Goal: Information Seeking & Learning: Find specific page/section

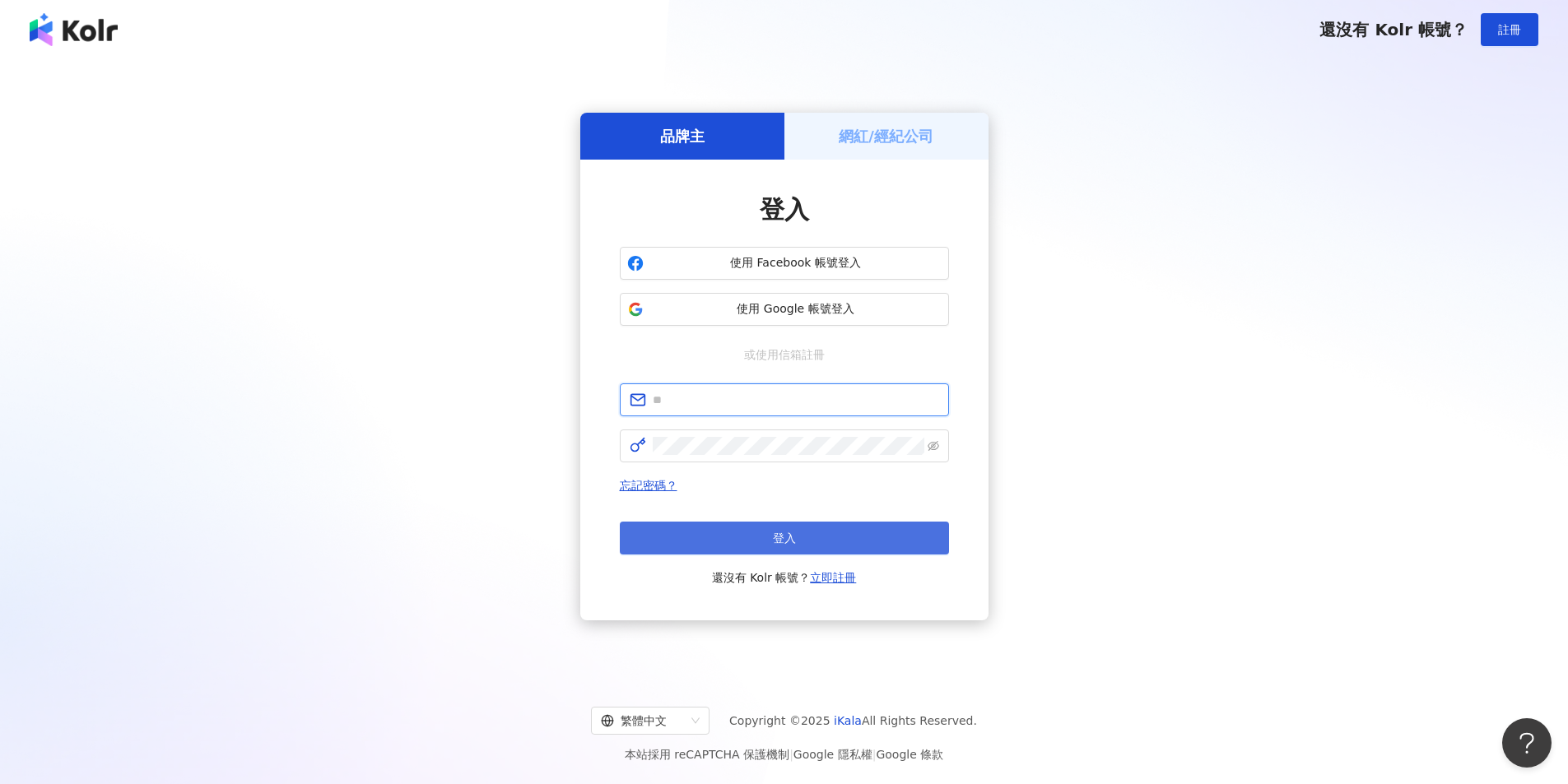
type input "**********"
drag, startPoint x: 809, startPoint y: 539, endPoint x: 1434, endPoint y: 445, distance: 632.0
click at [809, 539] on button "登入" at bounding box center [784, 538] width 329 height 33
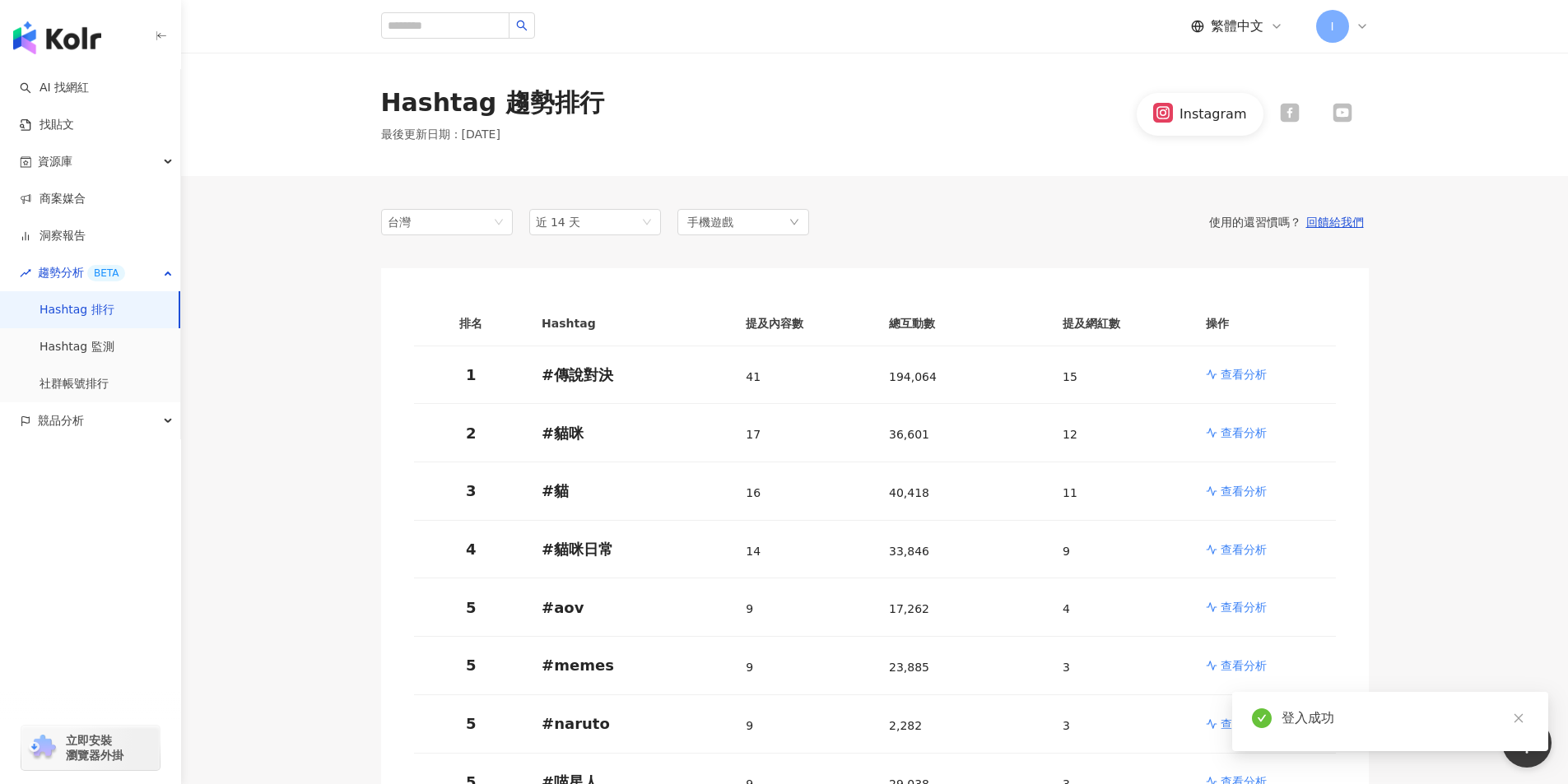
click at [1335, 26] on span "I" at bounding box center [1332, 26] width 33 height 33
click at [1455, 230] on div "切換工作區" at bounding box center [1401, 223] width 165 height 33
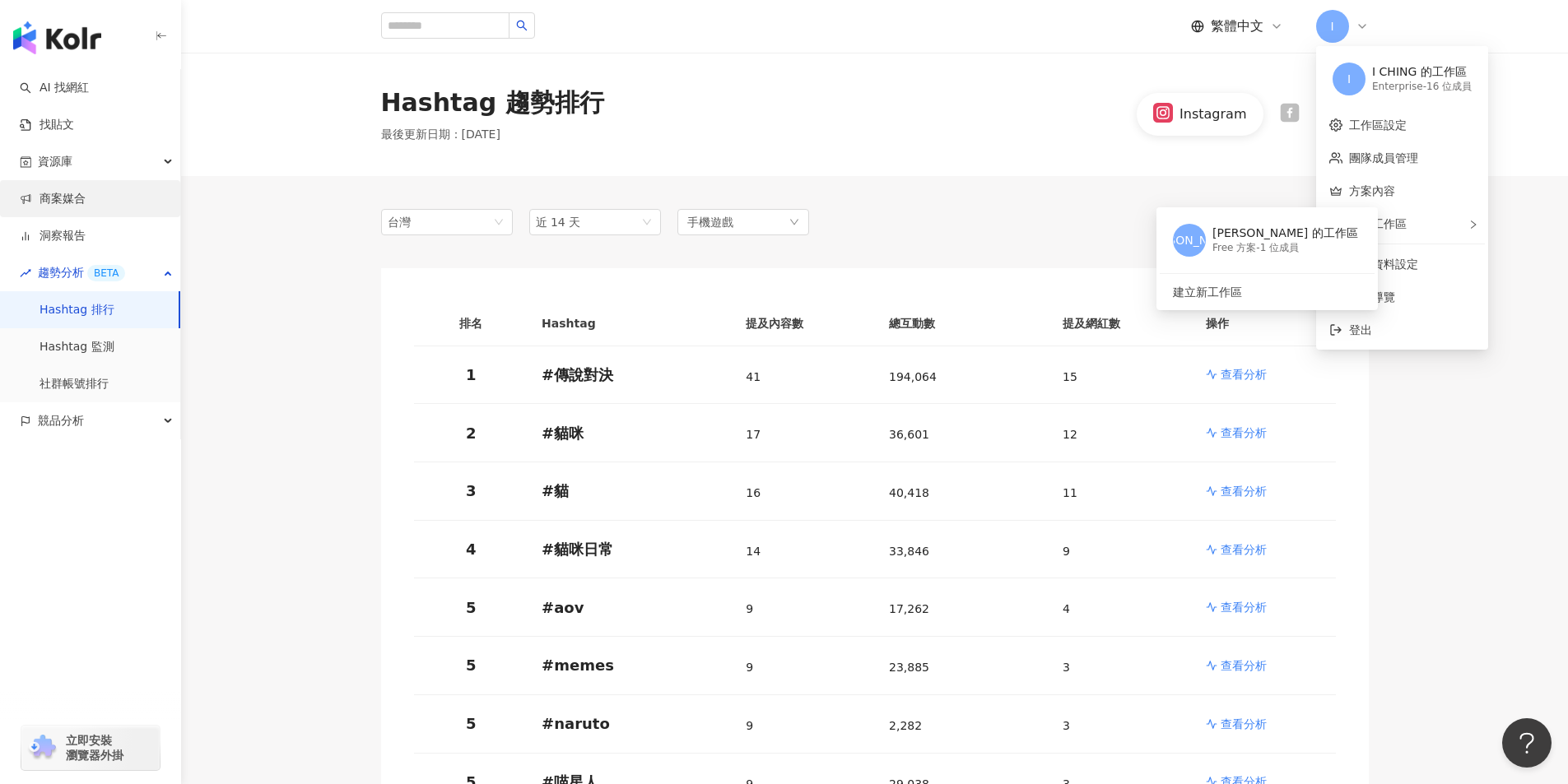
click at [64, 191] on link "商案媒合" at bounding box center [53, 199] width 66 height 16
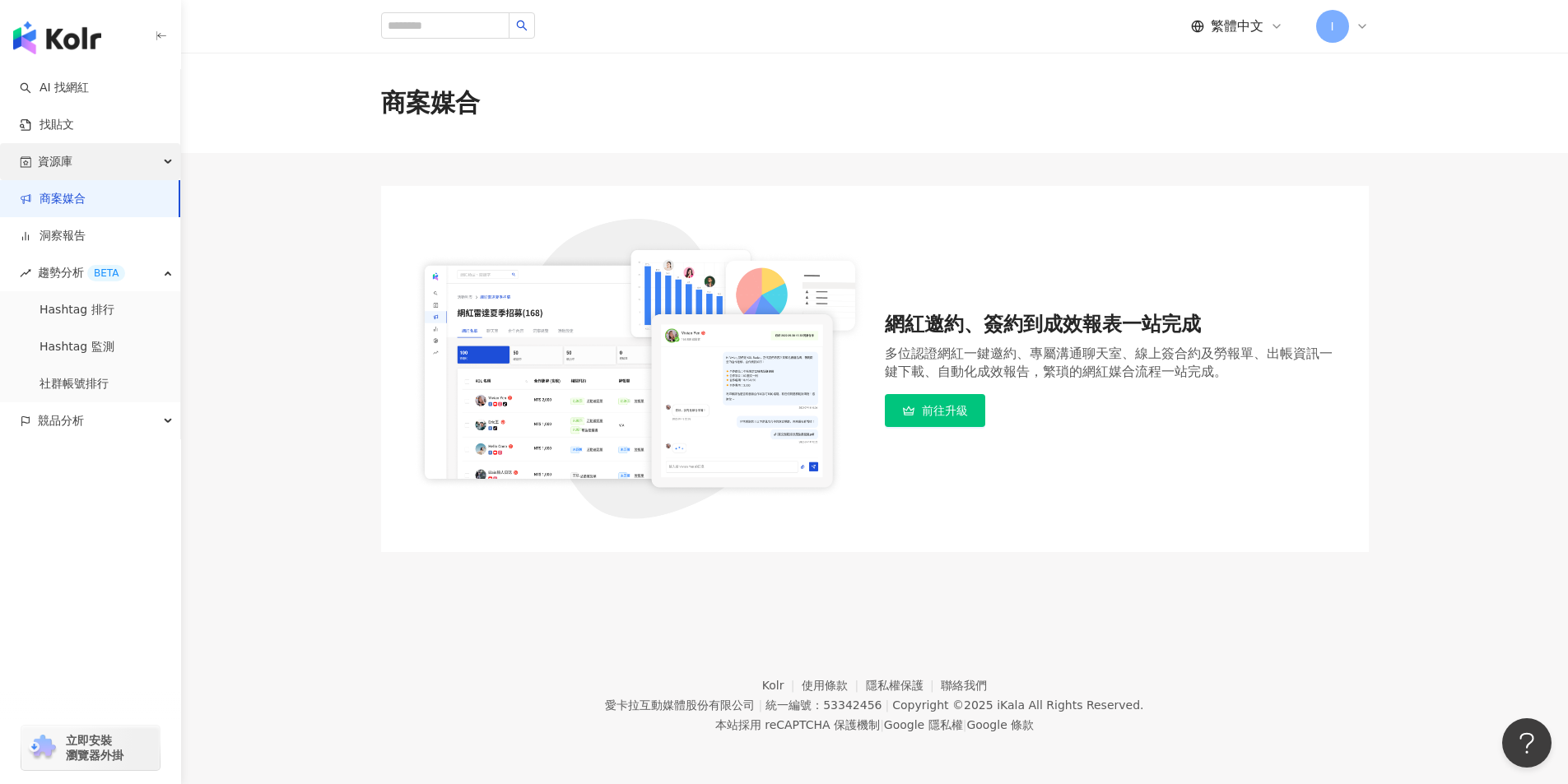
click at [64, 170] on span "資源庫" at bounding box center [56, 161] width 35 height 37
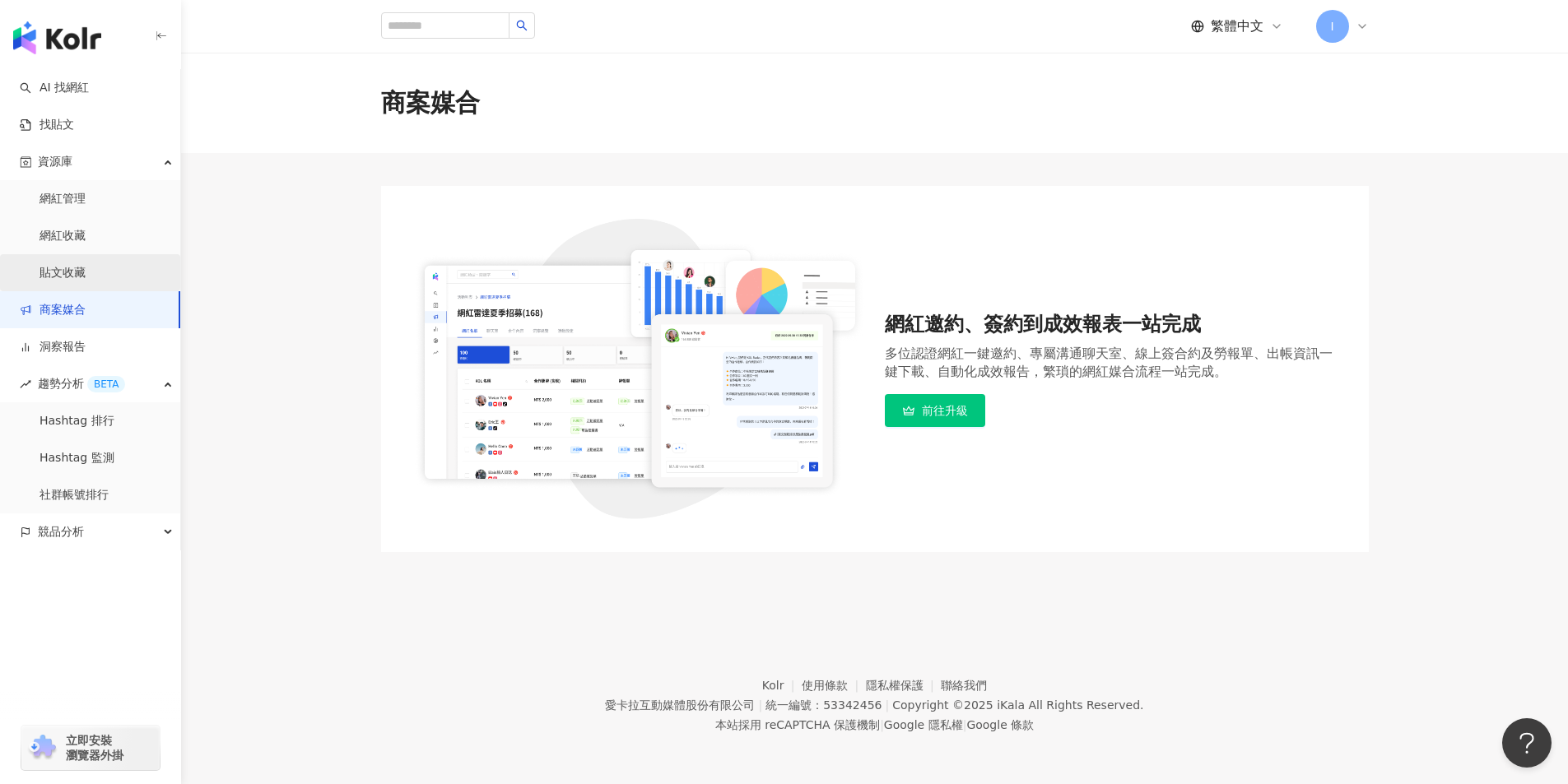
click at [86, 269] on link "貼文收藏" at bounding box center [62, 273] width 46 height 16
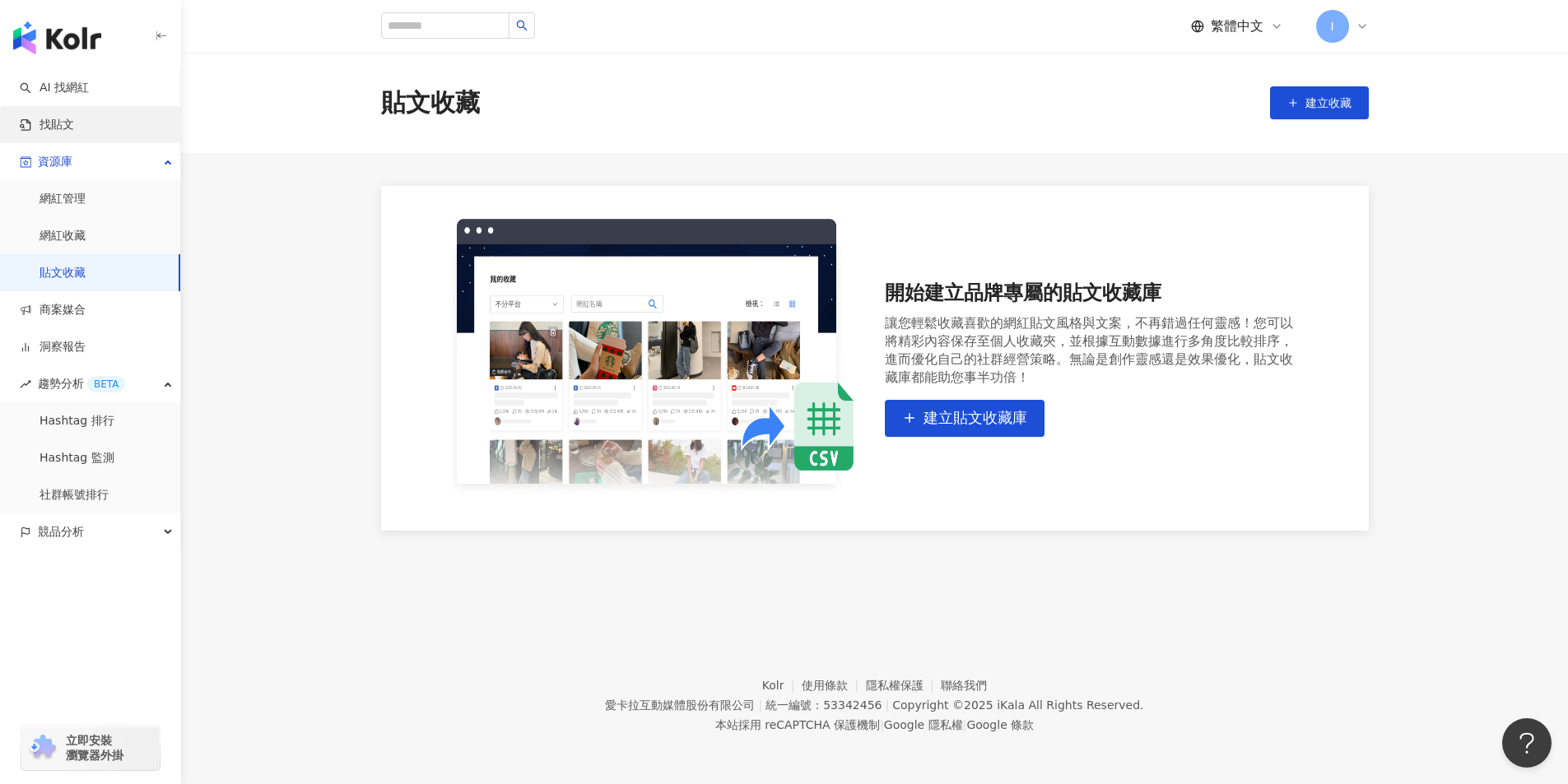
click at [74, 117] on link "找貼文" at bounding box center [47, 125] width 55 height 16
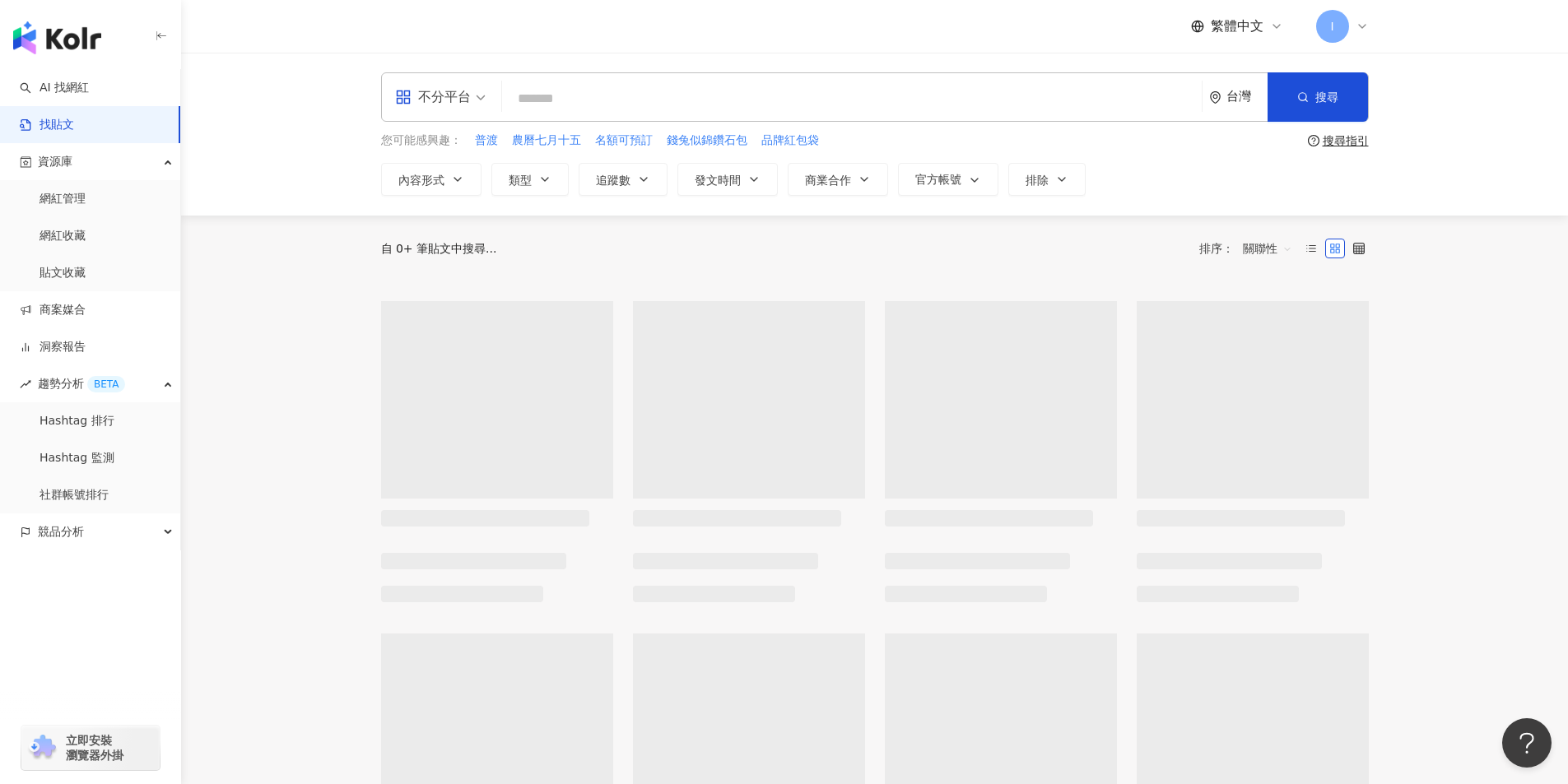
click at [473, 103] on span "不分平台" at bounding box center [439, 97] width 90 height 26
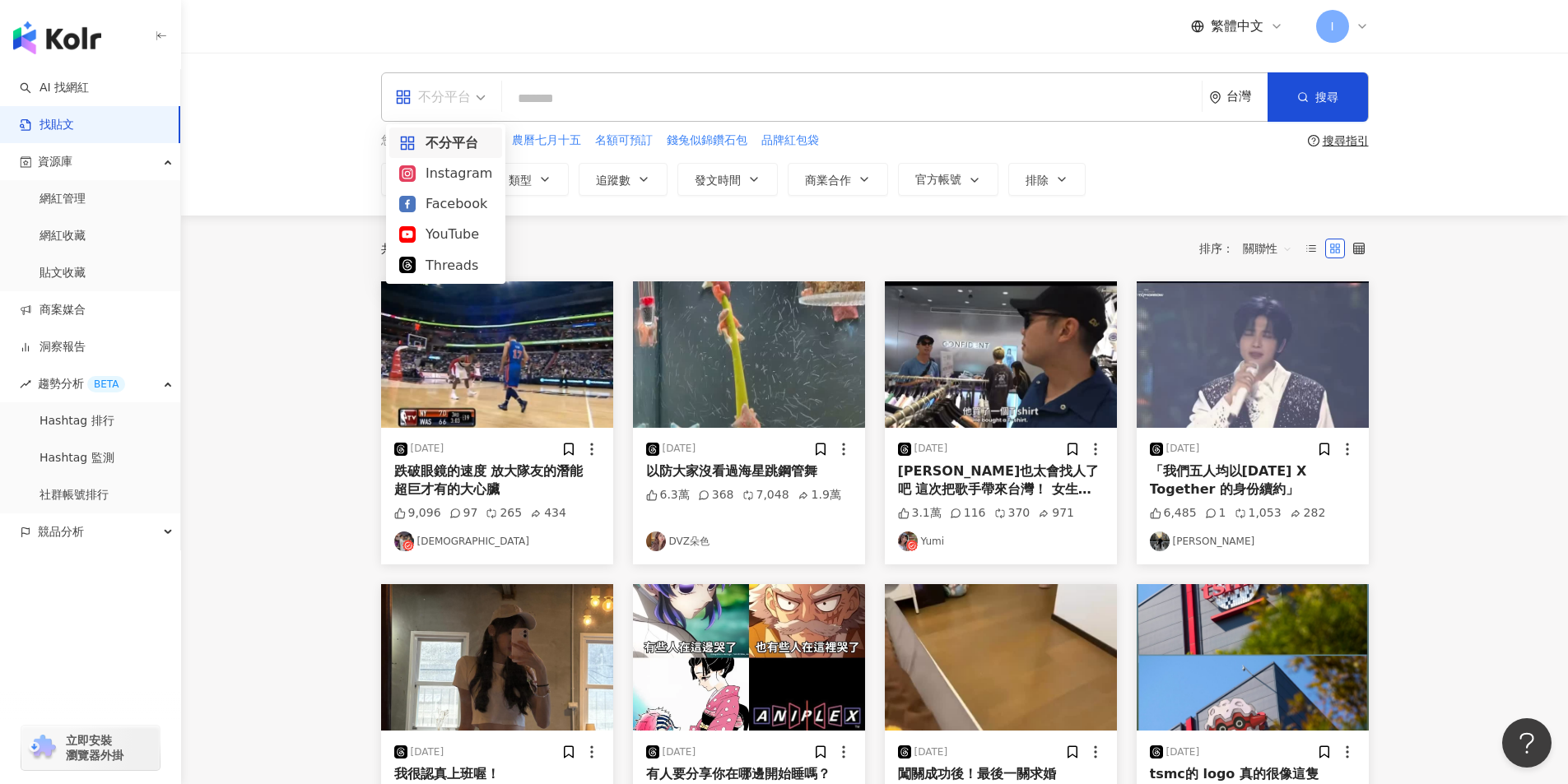
click at [658, 108] on input "search" at bounding box center [851, 98] width 686 height 36
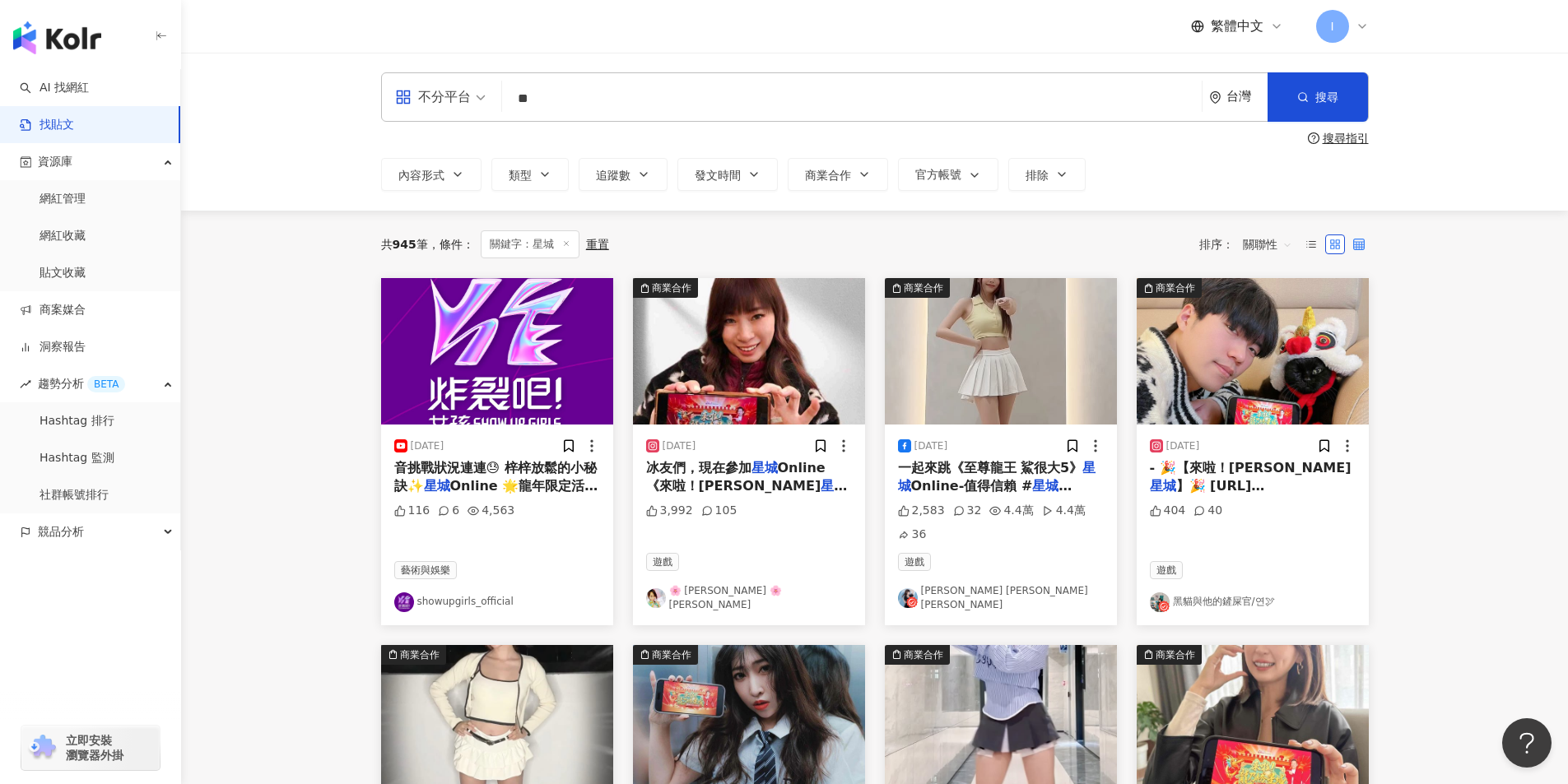
click at [1350, 248] on label at bounding box center [1358, 244] width 20 height 20
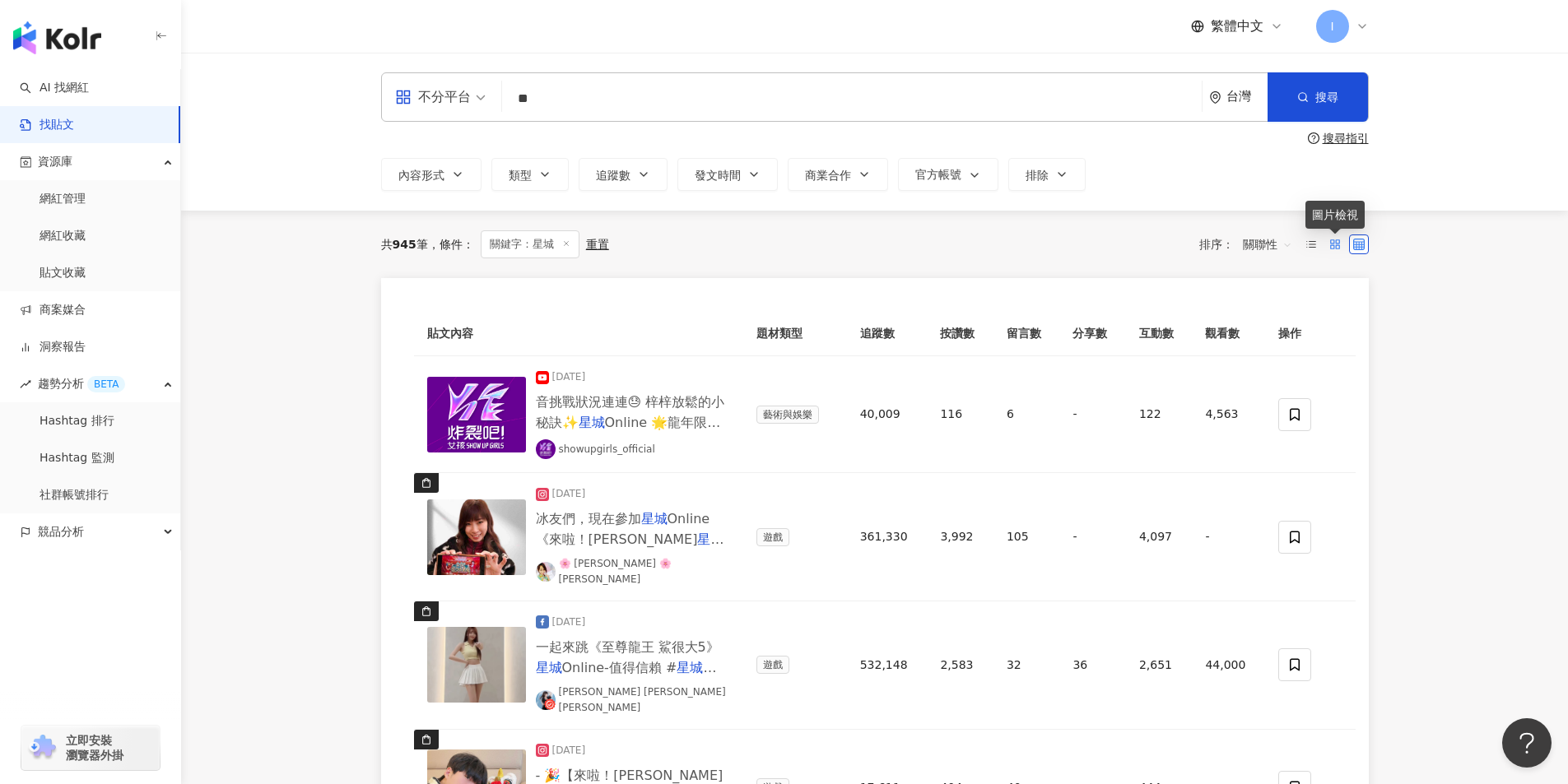
click at [1335, 240] on icon at bounding box center [1335, 244] width 12 height 12
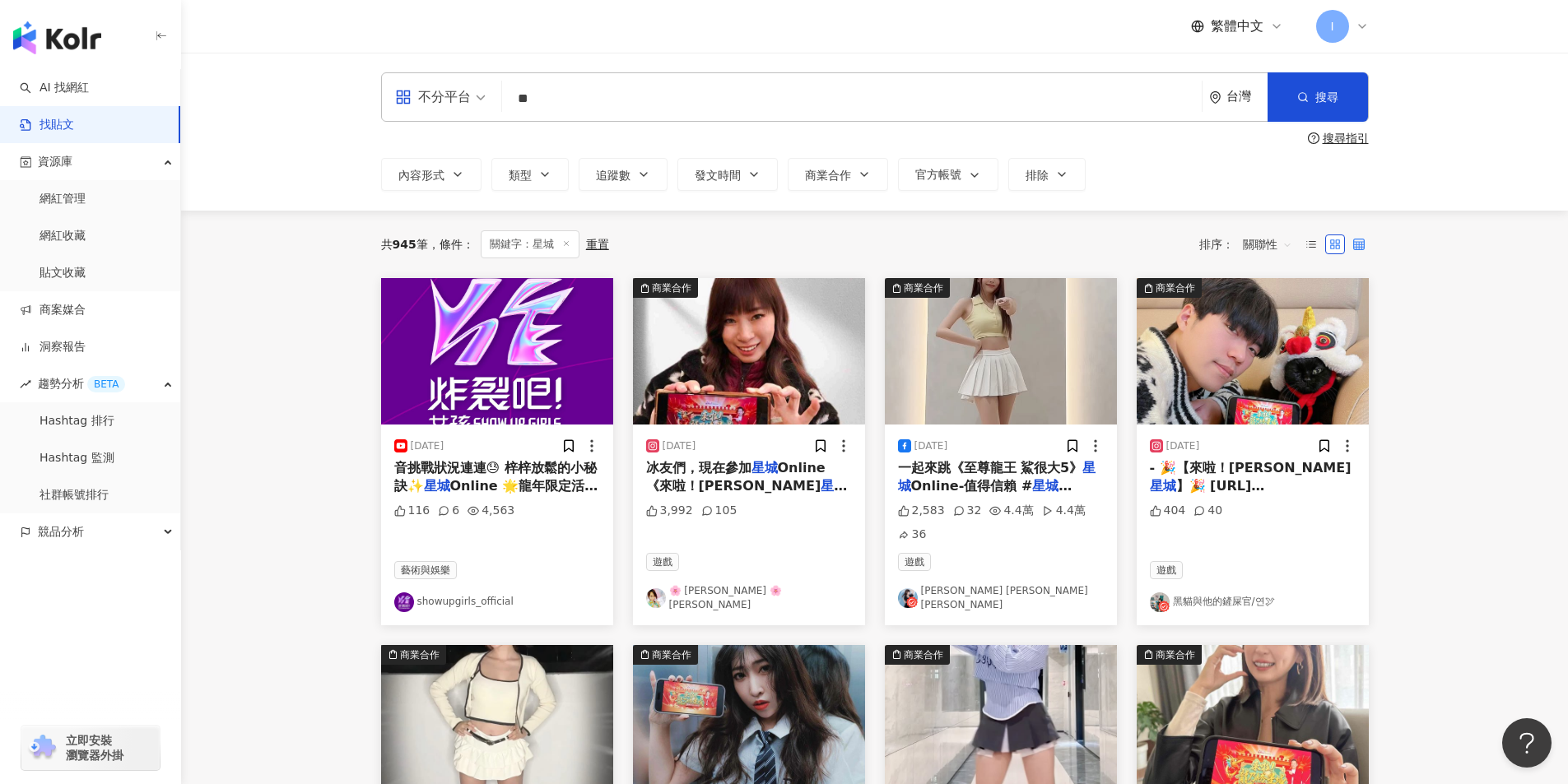
click at [1366, 242] on label at bounding box center [1358, 244] width 20 height 20
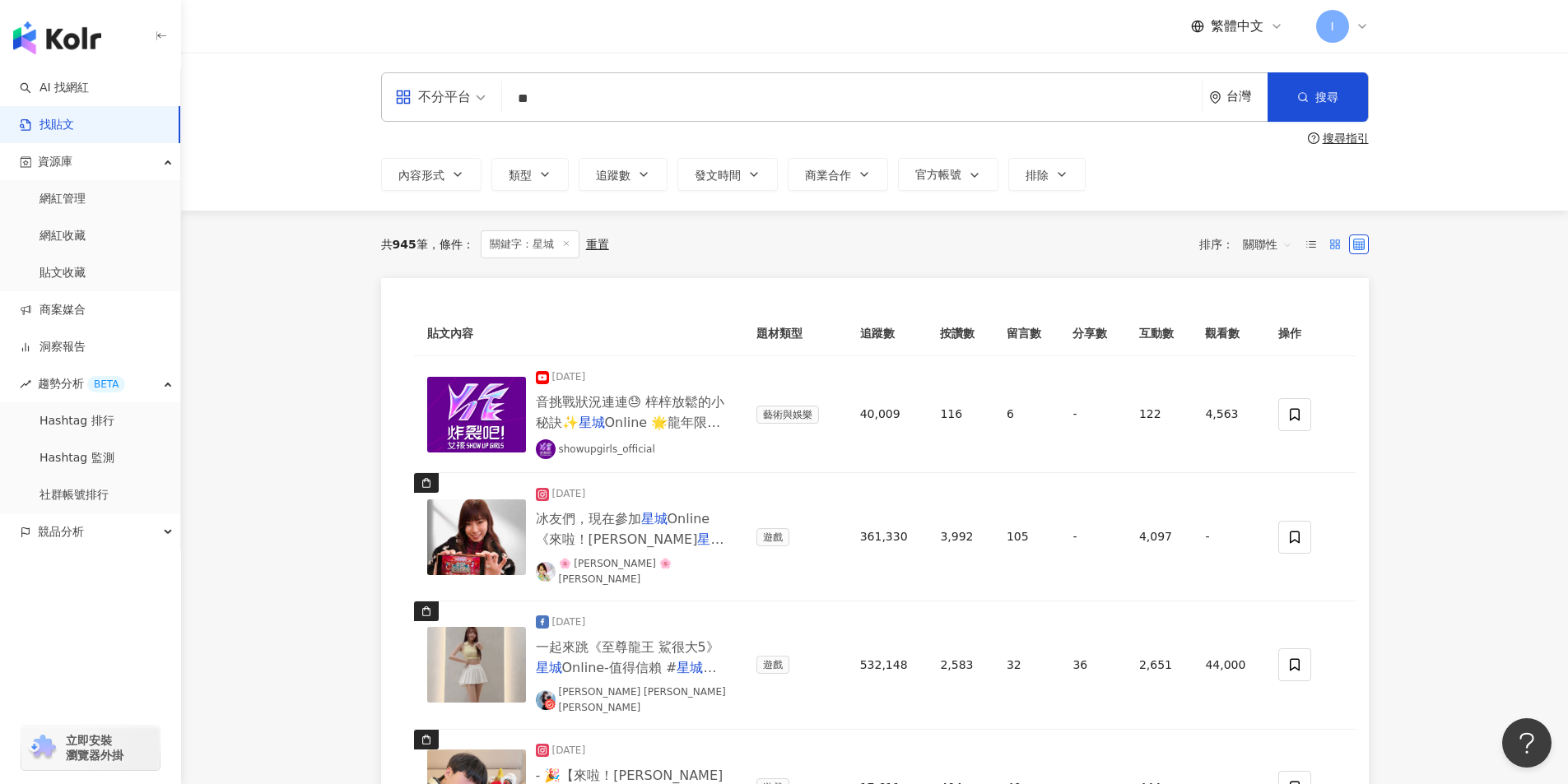
click at [1337, 241] on rect at bounding box center [1337, 242] width 4 height 4
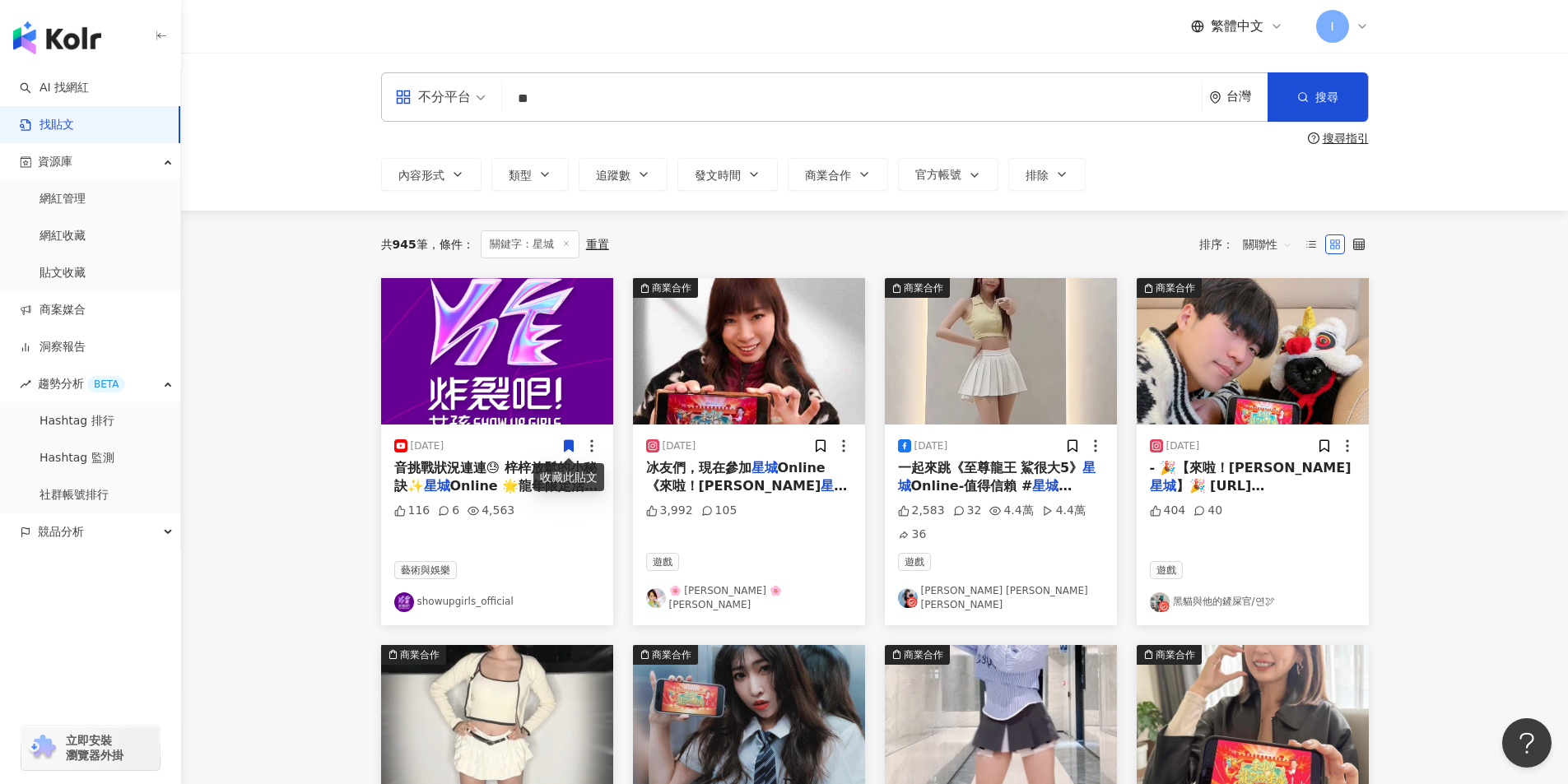
drag, startPoint x: 528, startPoint y: 90, endPoint x: 518, endPoint y: 89, distance: 10.0
click at [518, 89] on input "**" at bounding box center [851, 98] width 686 height 36
type input "***"
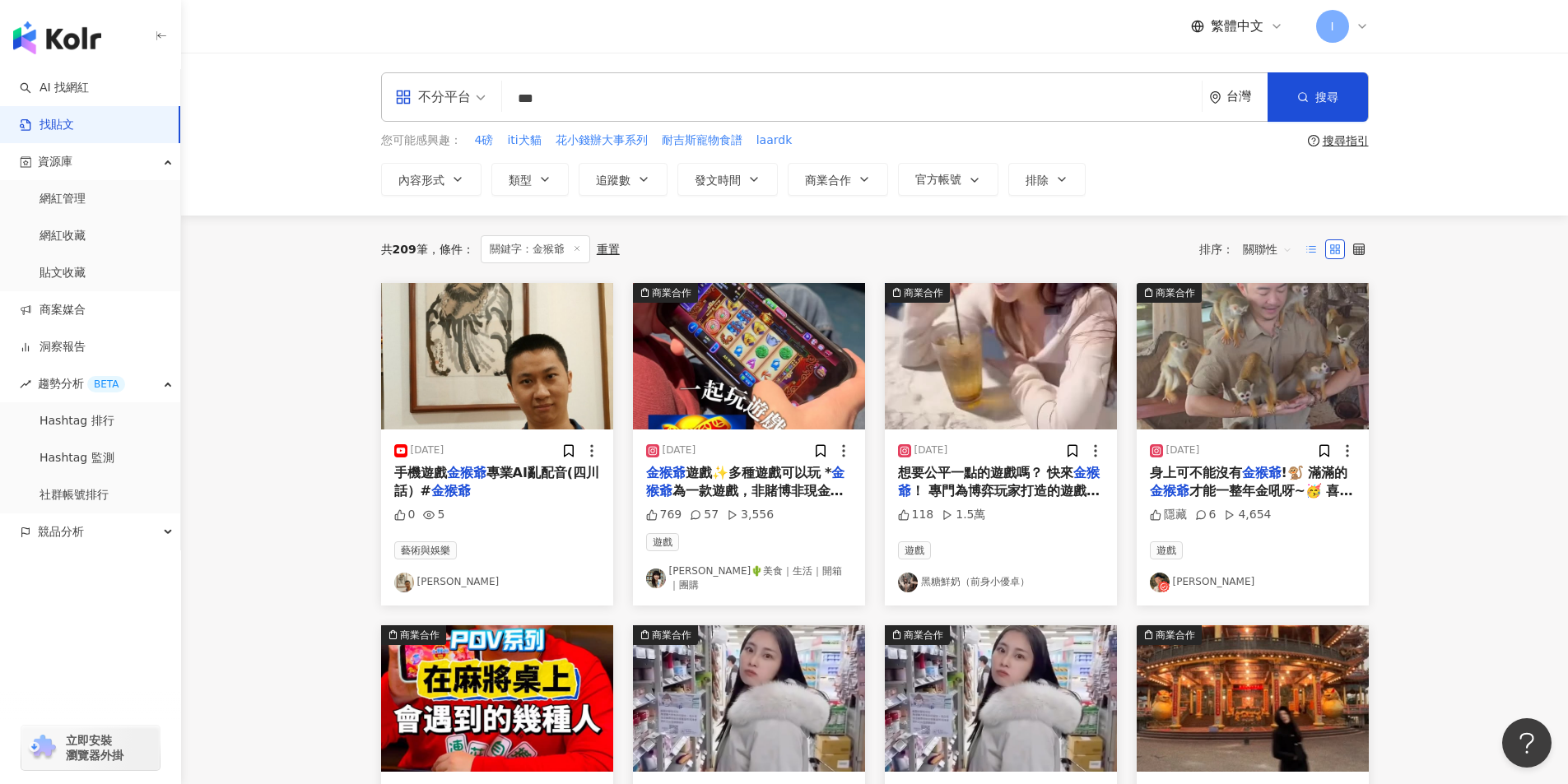
click at [1308, 243] on icon at bounding box center [1311, 249] width 12 height 12
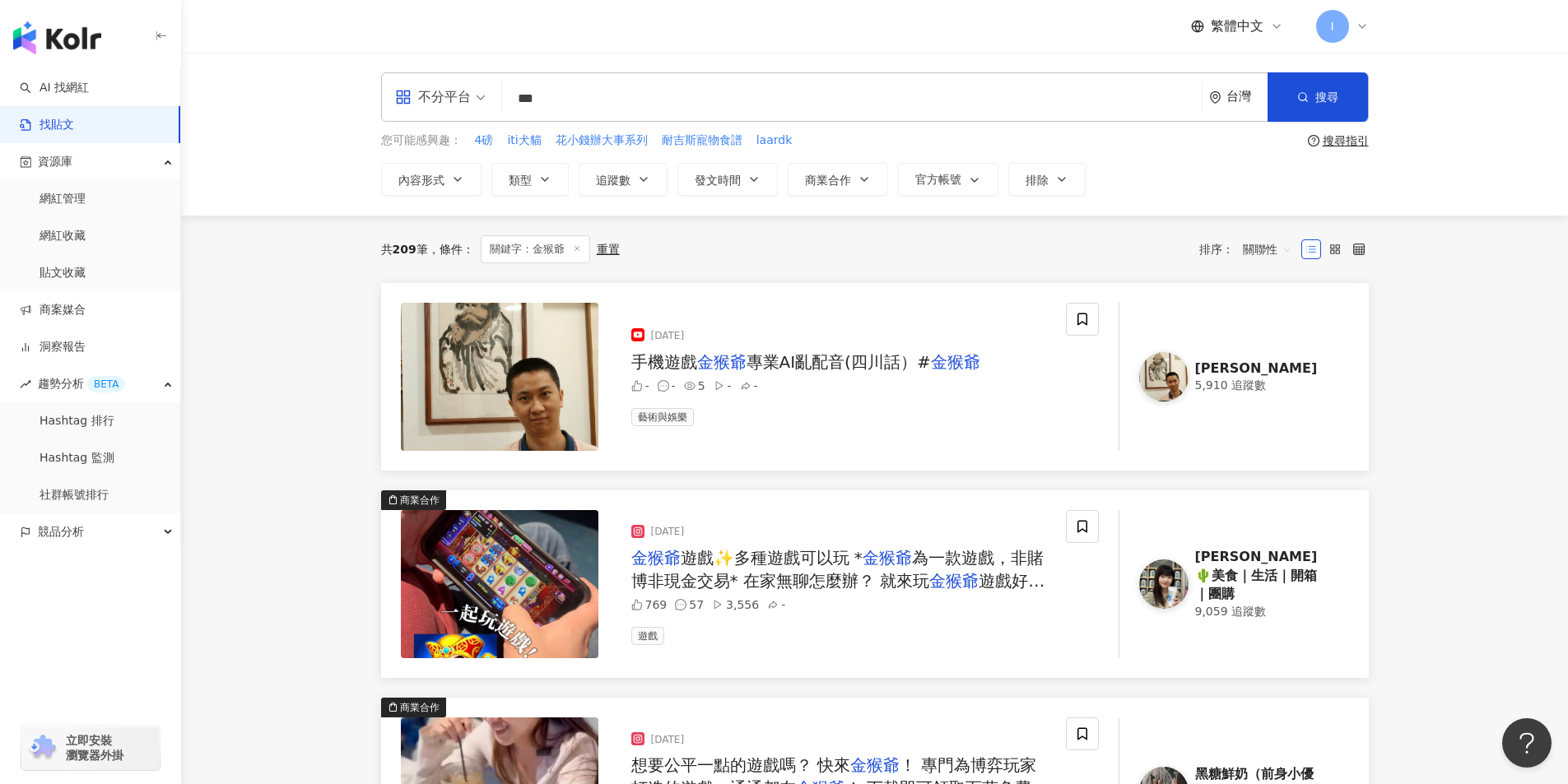
click at [1363, 236] on div at bounding box center [1335, 249] width 67 height 26
click at [1361, 246] on icon at bounding box center [1358, 249] width 12 height 12
